Goal: Transaction & Acquisition: Purchase product/service

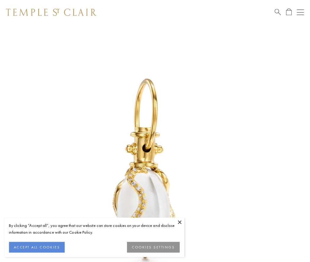
scroll to position [10, 0]
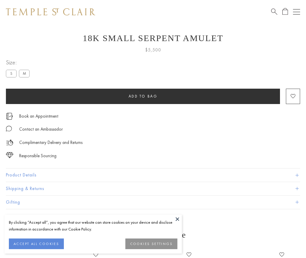
click at [143, 96] on span "Add to bag" at bounding box center [143, 96] width 29 height 5
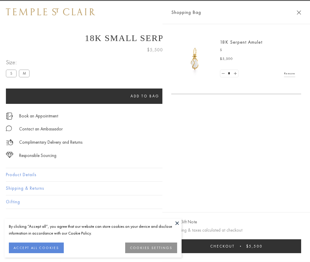
click at [290, 247] on button "Checkout $5,500" at bounding box center [236, 247] width 130 height 14
